Goal: Find specific page/section: Find specific page/section

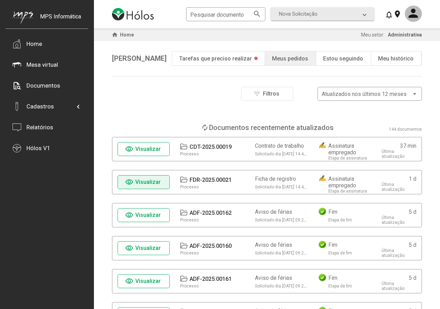
click at [153, 179] on span "Visualizar" at bounding box center [147, 182] width 25 height 7
